Goal: Transaction & Acquisition: Book appointment/travel/reservation

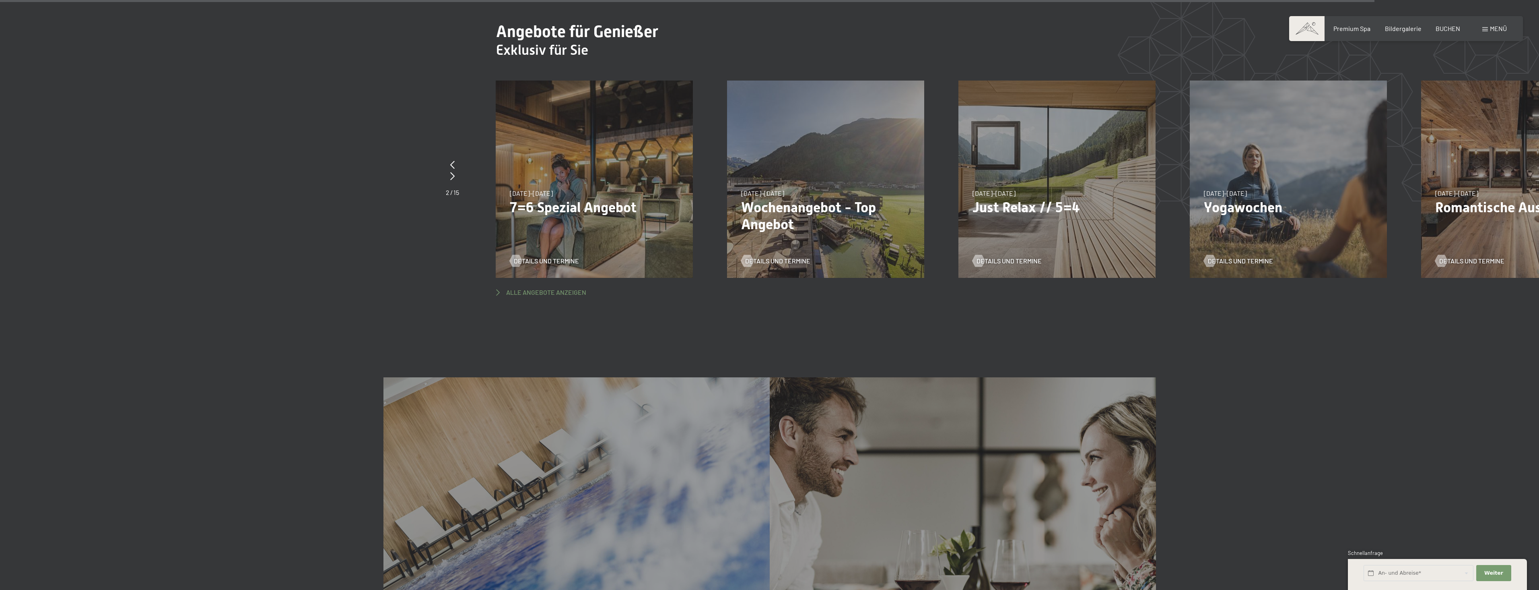
scroll to position [5997, 0]
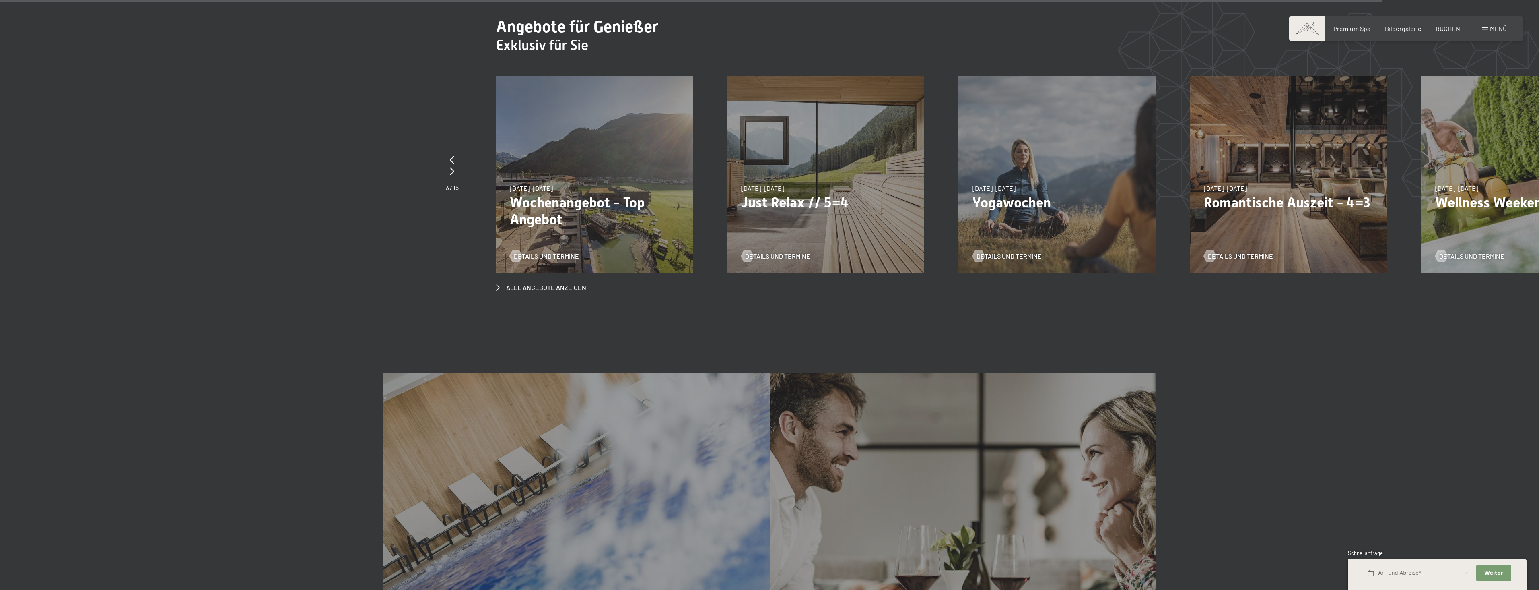
click at [585, 152] on div "[DATE]–[DATE] [DATE]–[DATE] [DATE]–[DATE] Wochenangebot - Top Angebot Details u…" at bounding box center [594, 174] width 197 height 197
click at [453, 156] on icon at bounding box center [452, 160] width 4 height 8
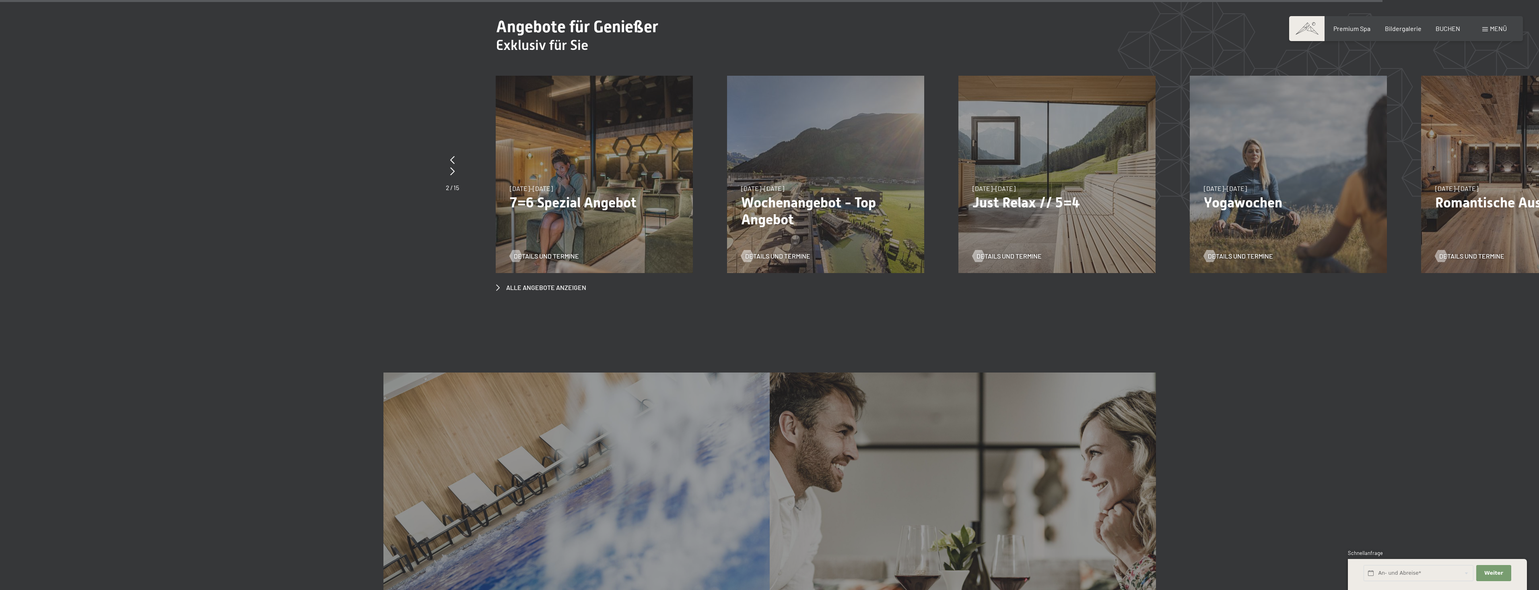
click at [542, 194] on p "7=6 Spezial Angebot" at bounding box center [594, 202] width 169 height 17
click at [543, 252] on span "Details und Termine" at bounding box center [554, 256] width 65 height 9
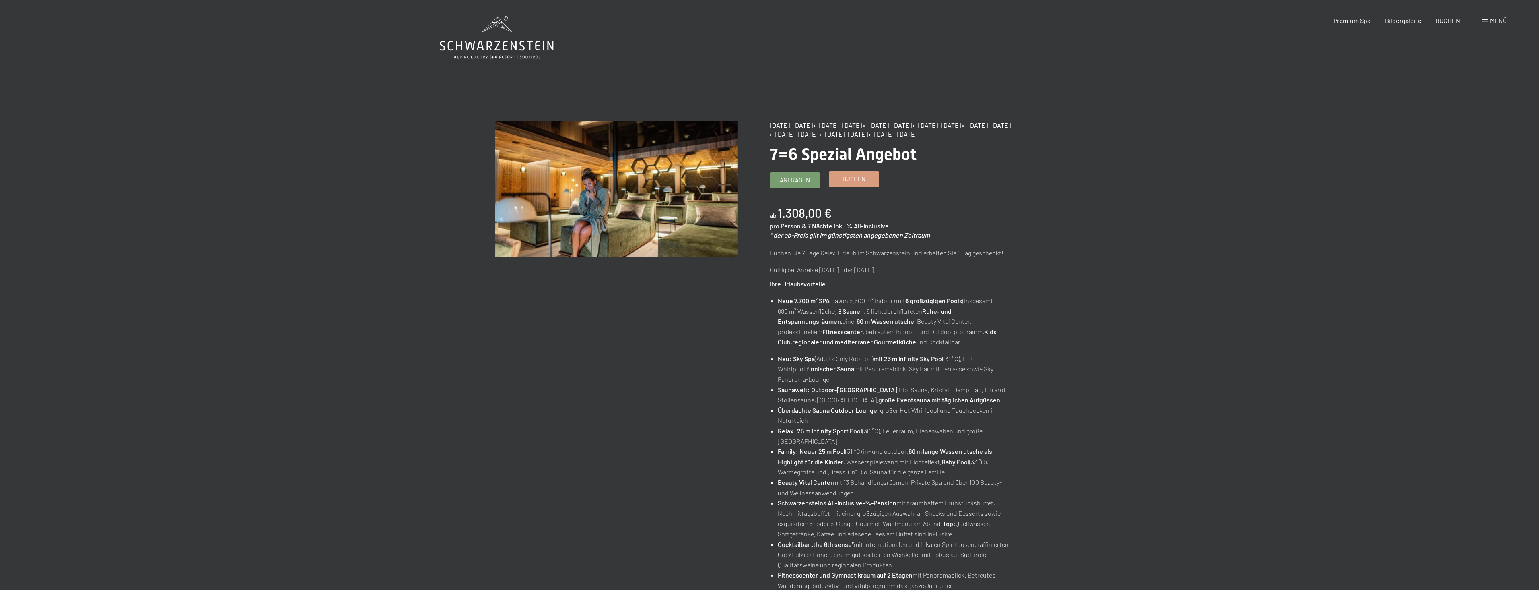
click at [870, 185] on link "Buchen" at bounding box center [854, 178] width 50 height 15
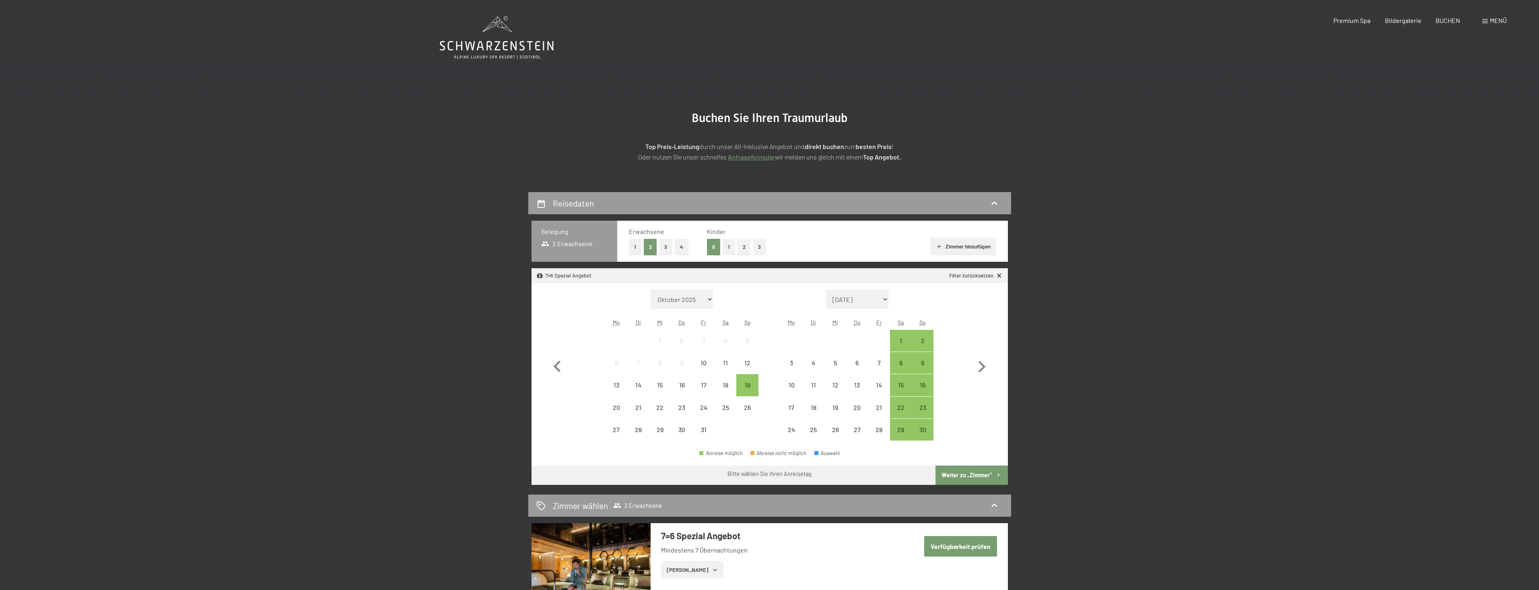
click at [740, 250] on button "2" at bounding box center [744, 247] width 13 height 17
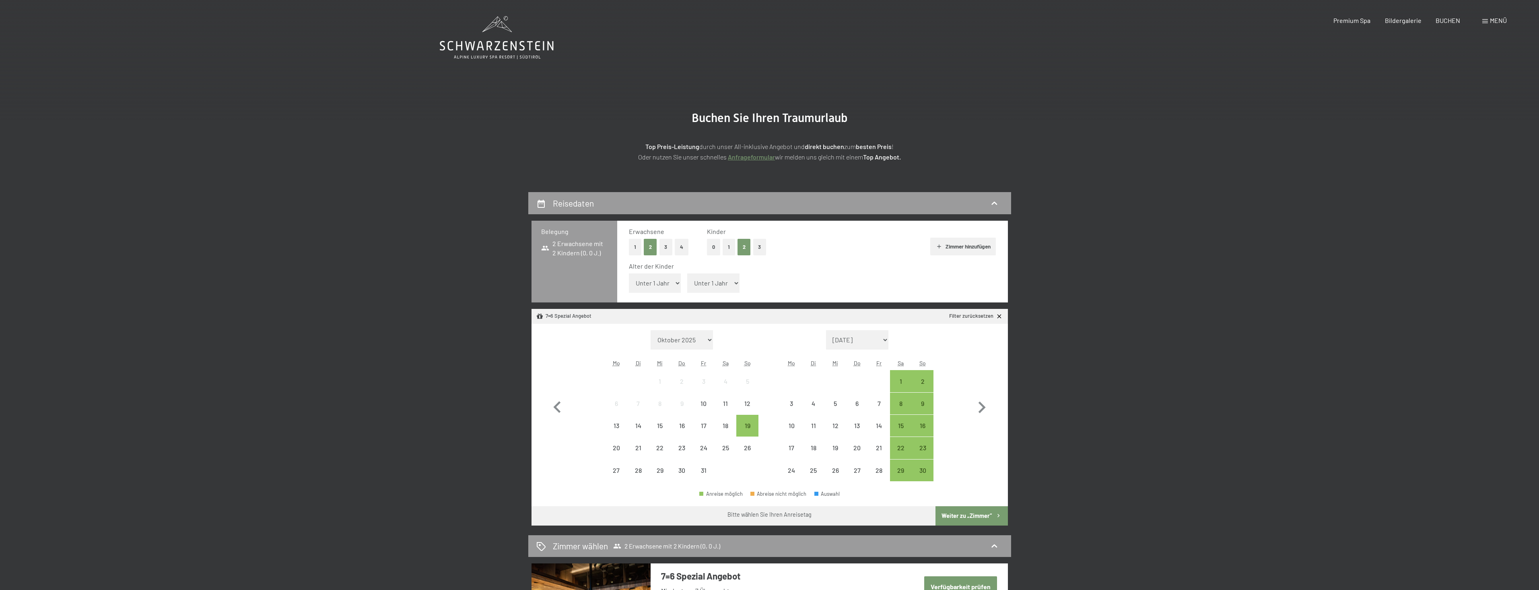
click at [648, 289] on select "Unter 1 Jahr 1 Jahr 2 Jahre 3 Jahre 4 Jahre 5 Jahre 6 Jahre 7 Jahre 8 Jahre 9 J…" at bounding box center [655, 282] width 52 height 19
select select "1"
click at [629, 273] on select "Unter 1 Jahr 1 Jahr 2 Jahre 3 Jahre 4 Jahre 5 Jahre 6 Jahre 7 Jahre 8 Jahre 9 J…" at bounding box center [655, 282] width 52 height 19
click at [708, 286] on select "Unter 1 Jahr 1 Jahr 2 Jahre 3 Jahre 4 Jahre 5 Jahre 6 Jahre 7 Jahre 8 Jahre 9 J…" at bounding box center [713, 282] width 52 height 19
select select "3"
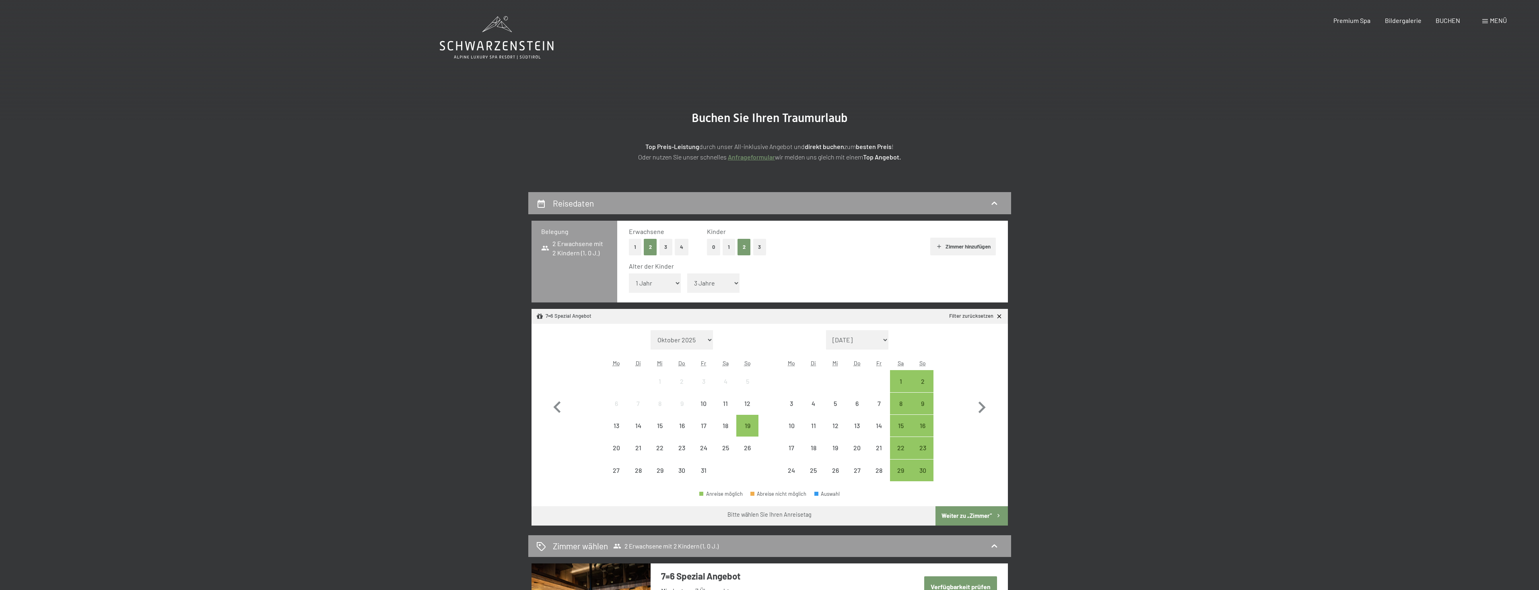
click at [687, 273] on select "Unter 1 Jahr 1 Jahr 2 Jahre 3 Jahre 4 Jahre 5 Jahre 6 Jahre 7 Jahre 8 Jahre 9 J…" at bounding box center [713, 282] width 52 height 19
click at [902, 378] on div "1" at bounding box center [901, 388] width 20 height 20
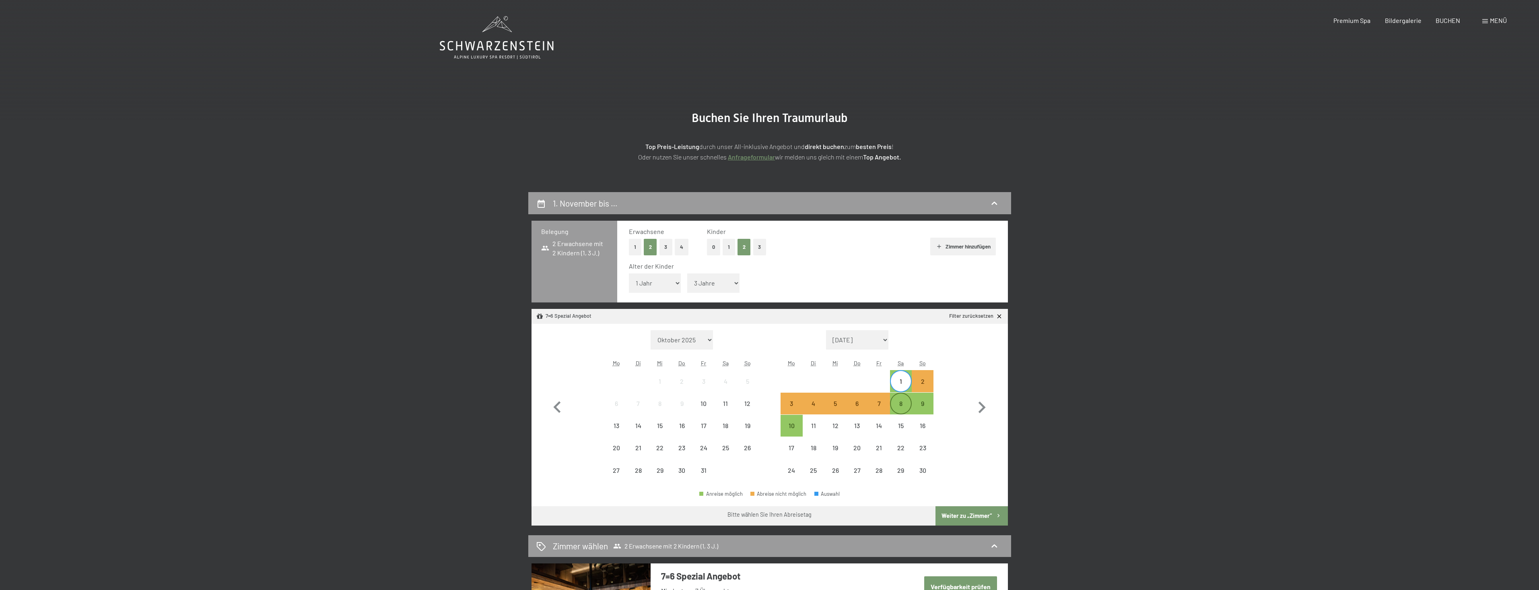
click at [906, 403] on div "8" at bounding box center [901, 410] width 20 height 20
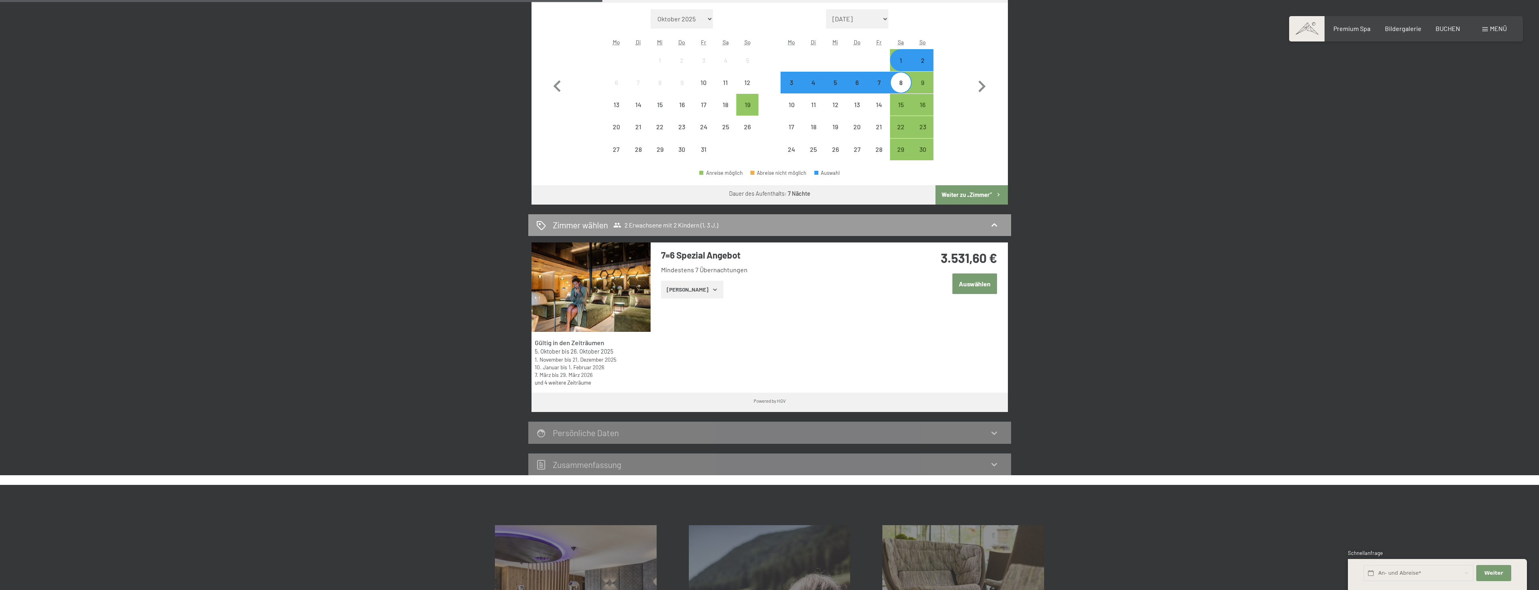
scroll to position [322, 0]
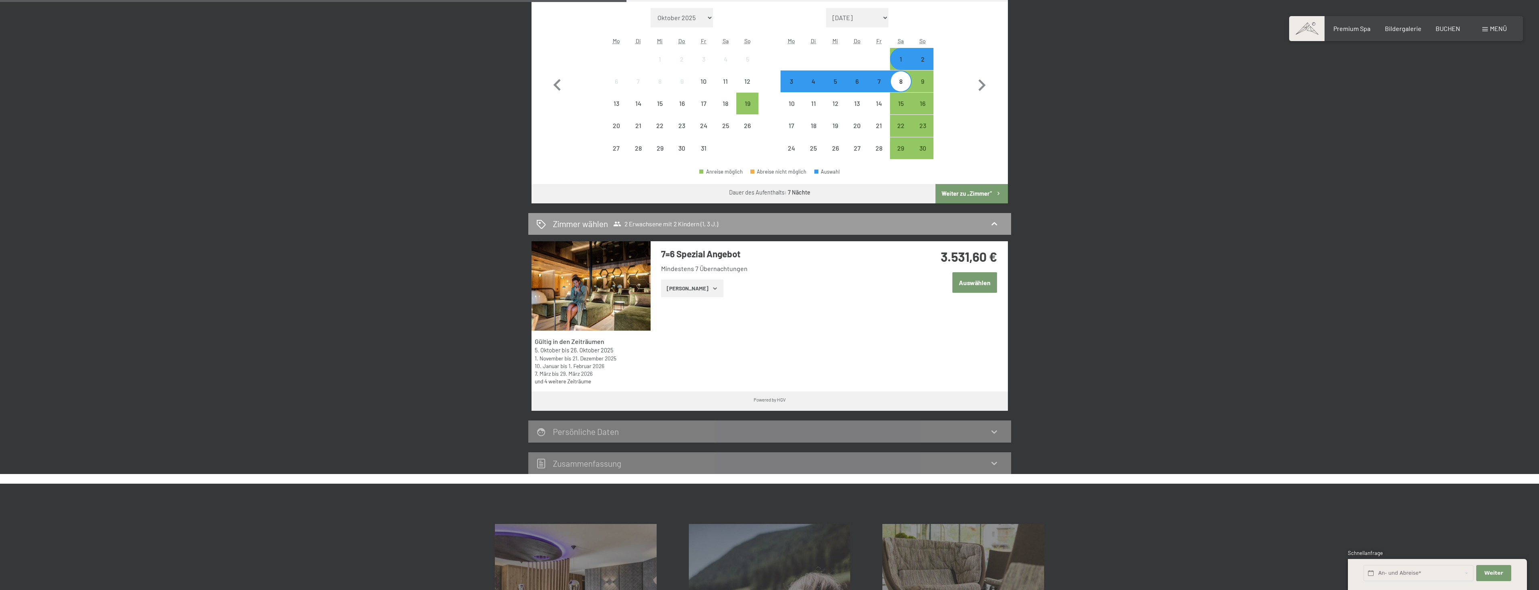
click at [968, 286] on button "Auswählen" at bounding box center [975, 282] width 45 height 21
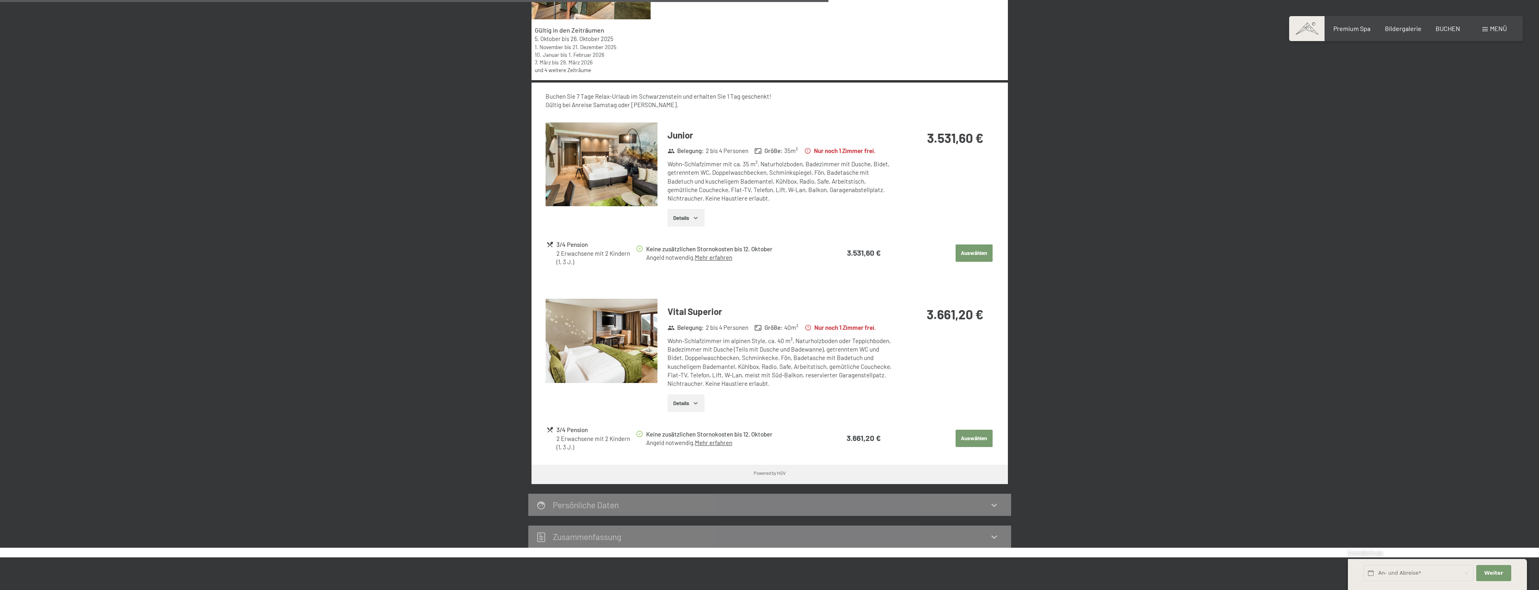
scroll to position [633, 0]
click at [638, 360] on img at bounding box center [602, 341] width 112 height 84
click at [0, 0] on div at bounding box center [0, 0] width 0 height 0
click at [624, 147] on img at bounding box center [602, 165] width 112 height 84
click at [0, 0] on img at bounding box center [0, 0] width 0 height 0
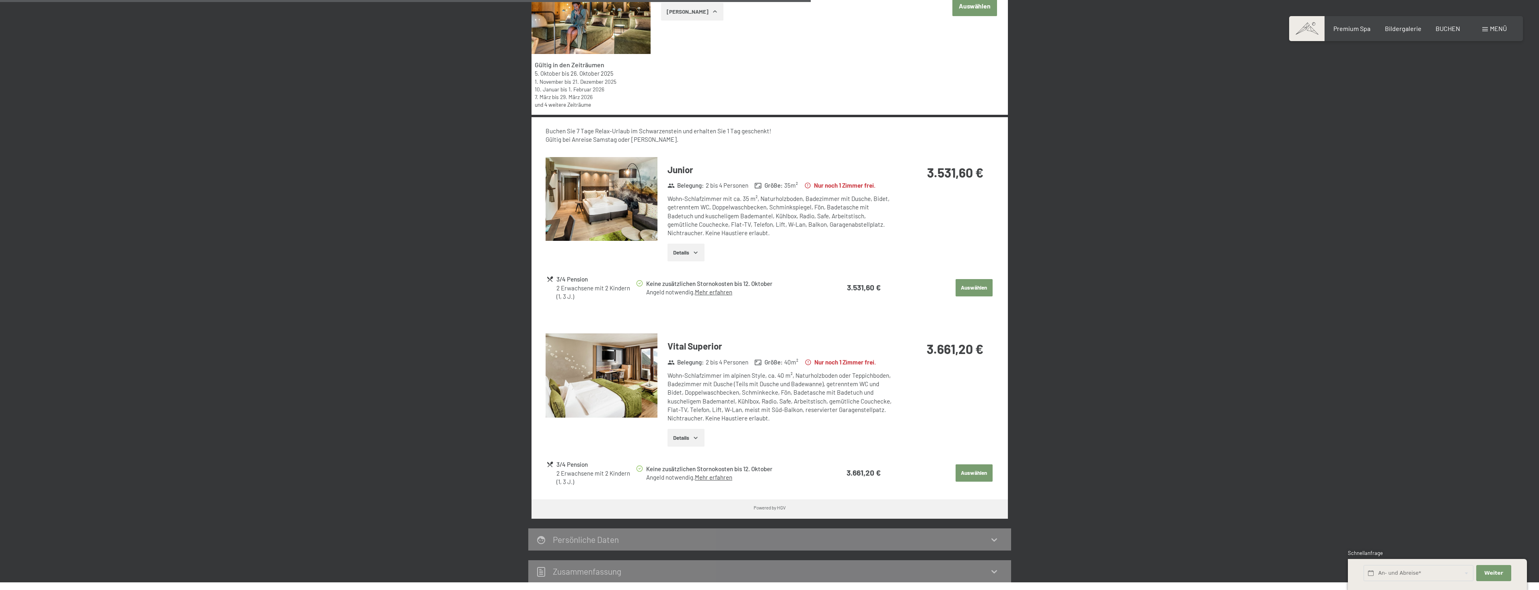
scroll to position [592, 0]
